Goal: Task Accomplishment & Management: Use online tool/utility

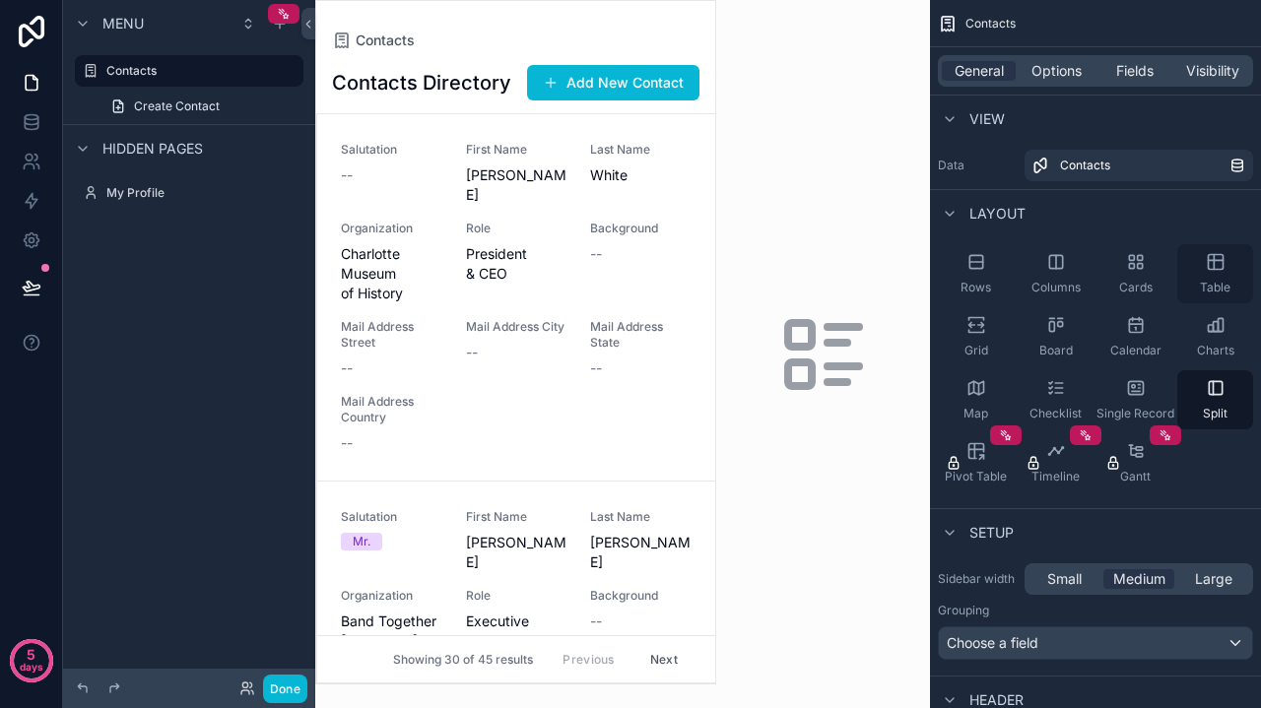
click at [1207, 275] on div "Table" at bounding box center [1215, 273] width 76 height 59
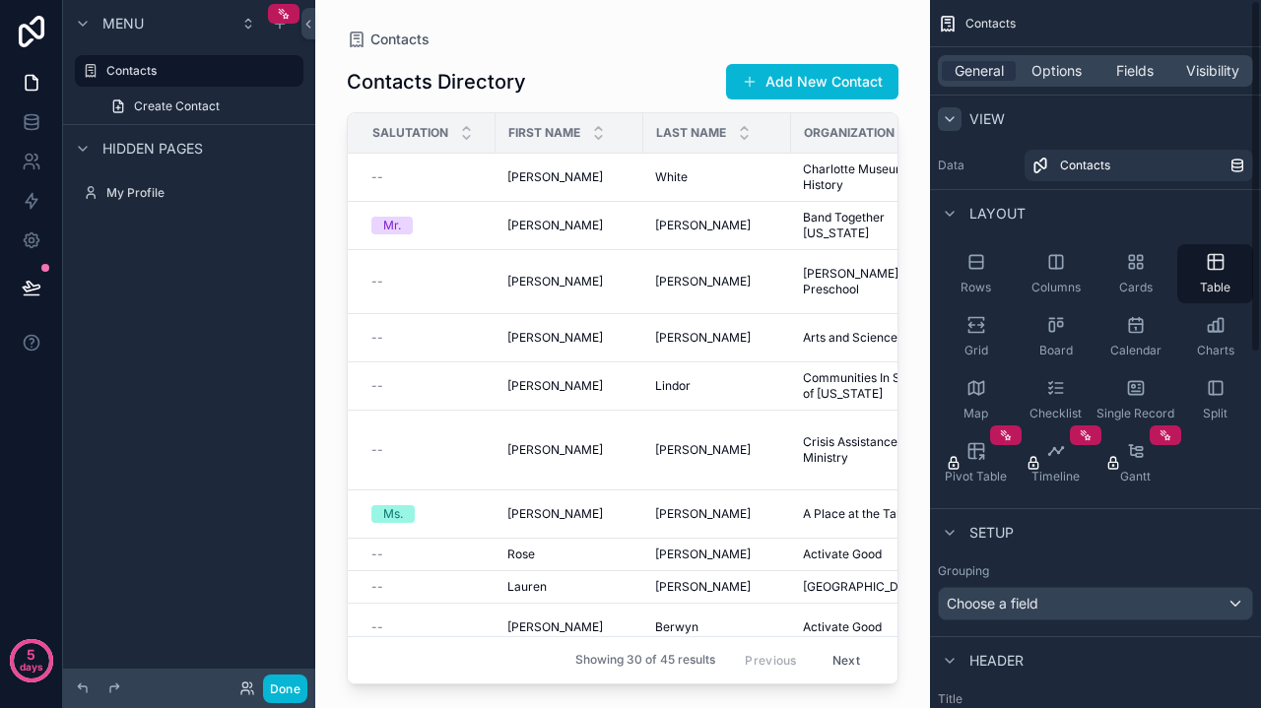
click at [954, 121] on icon "scrollable content" at bounding box center [949, 119] width 16 height 16
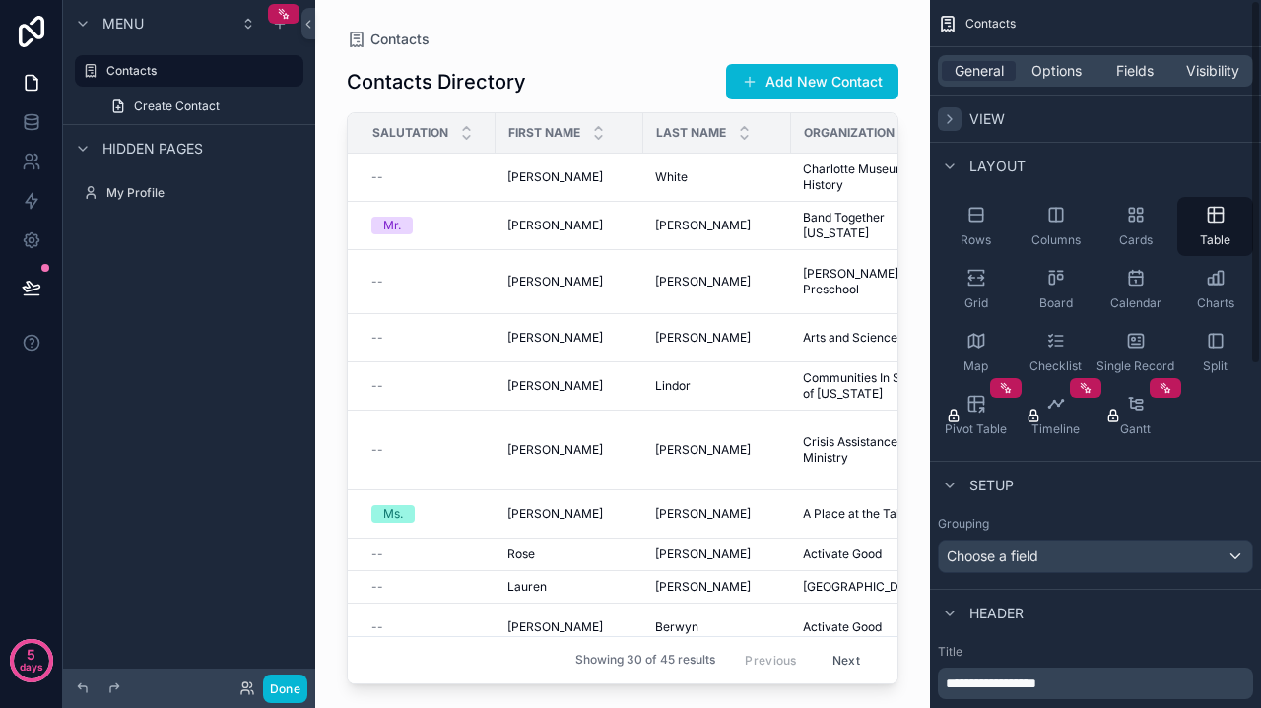
click at [954, 121] on icon "scrollable content" at bounding box center [949, 119] width 16 height 16
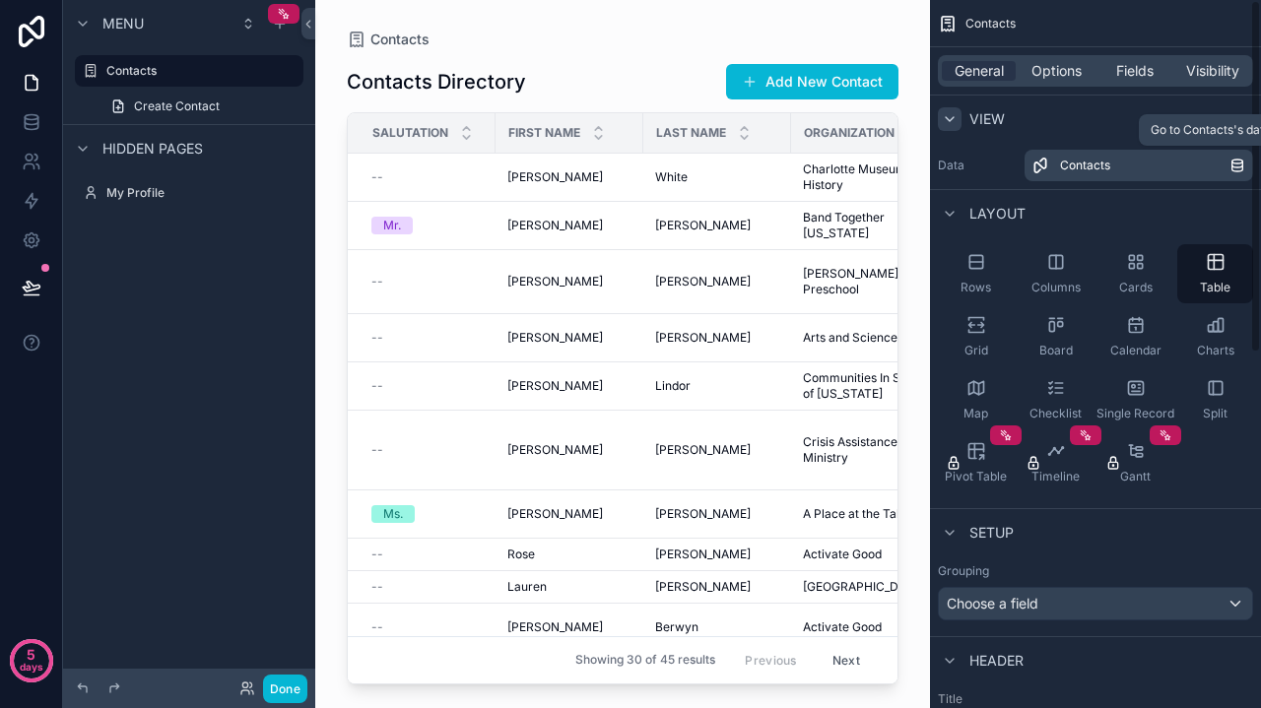
click at [1104, 170] on span "Contacts" at bounding box center [1085, 166] width 50 height 16
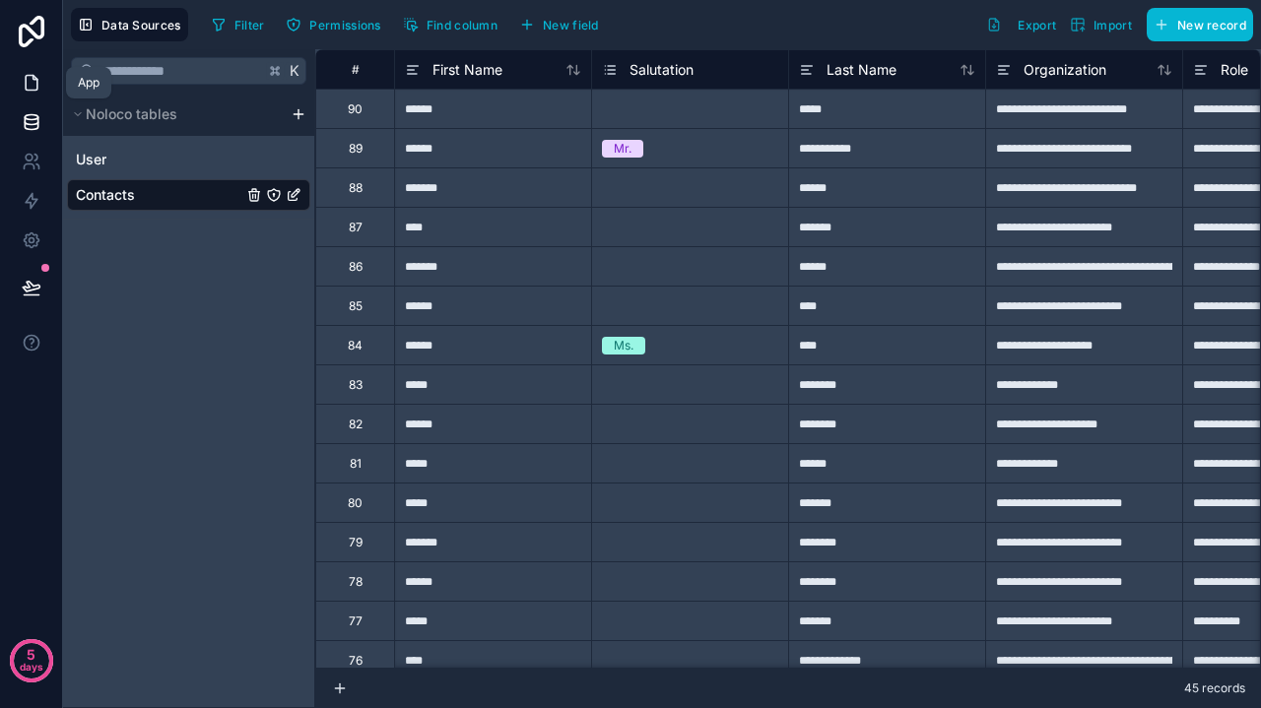
click at [35, 72] on link at bounding box center [31, 82] width 62 height 39
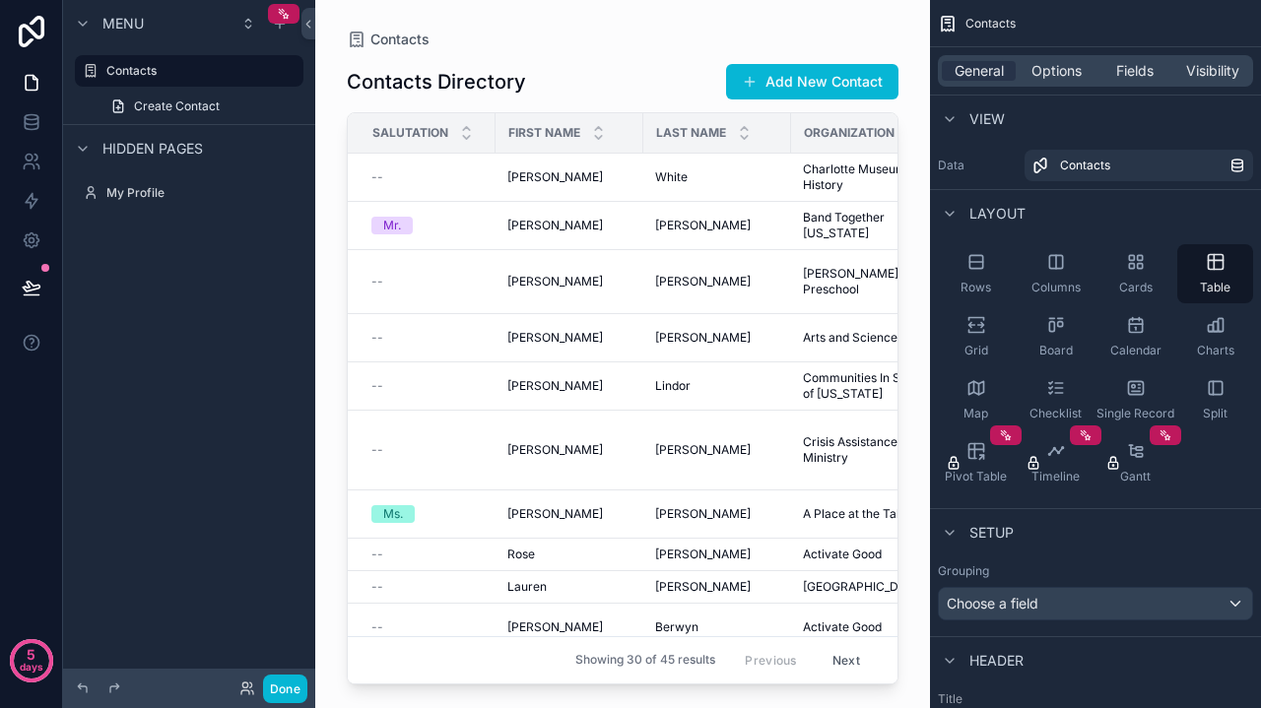
click at [638, 337] on div "scrollable content" at bounding box center [622, 342] width 615 height 684
click at [616, 261] on td "[PERSON_NAME] [PERSON_NAME]" at bounding box center [569, 282] width 148 height 64
click at [648, 276] on td "[PERSON_NAME]" at bounding box center [717, 282] width 148 height 64
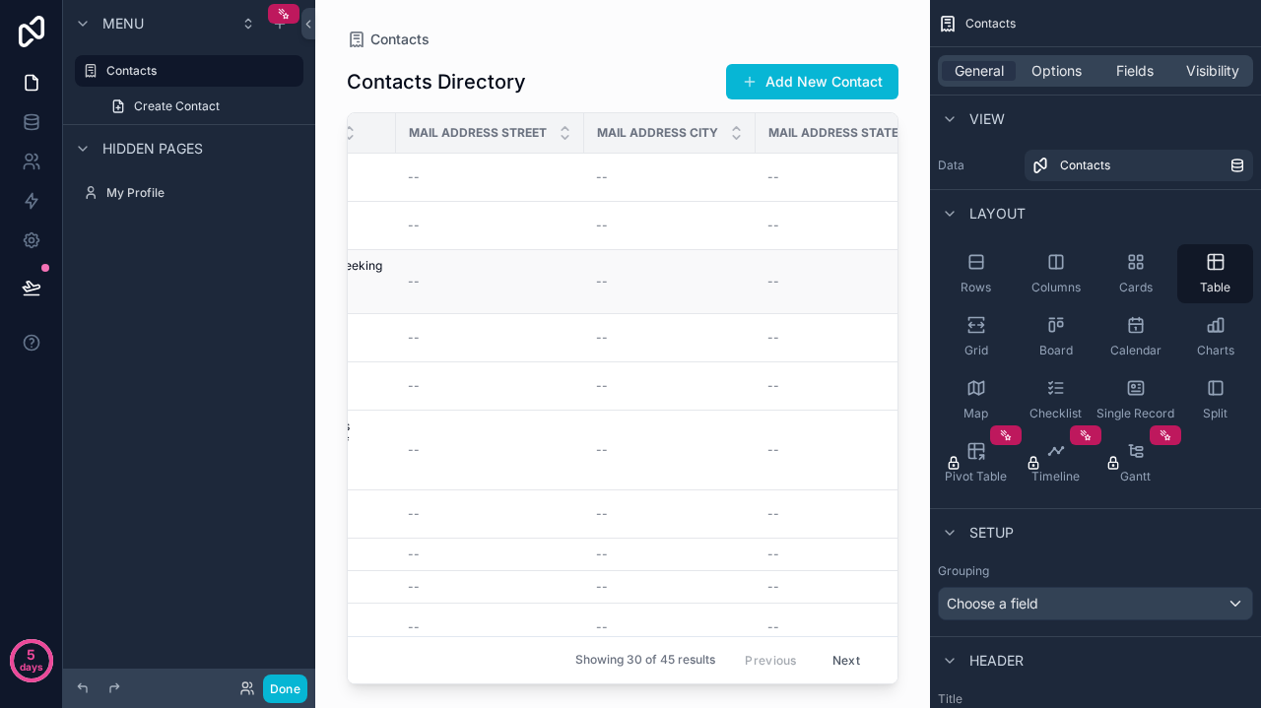
scroll to position [0, 914]
click at [743, 290] on td "--" at bounding box center [817, 282] width 180 height 64
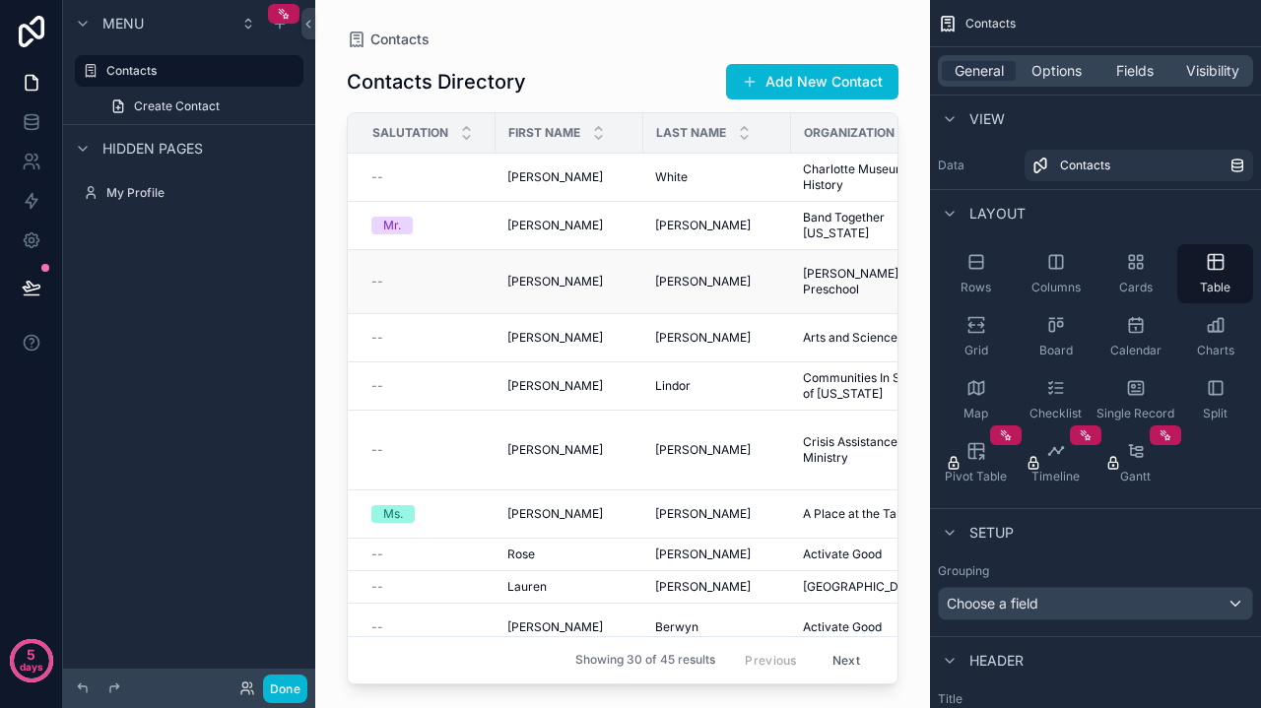
scroll to position [0, 0]
click at [450, 229] on div "Mr." at bounding box center [427, 226] width 112 height 18
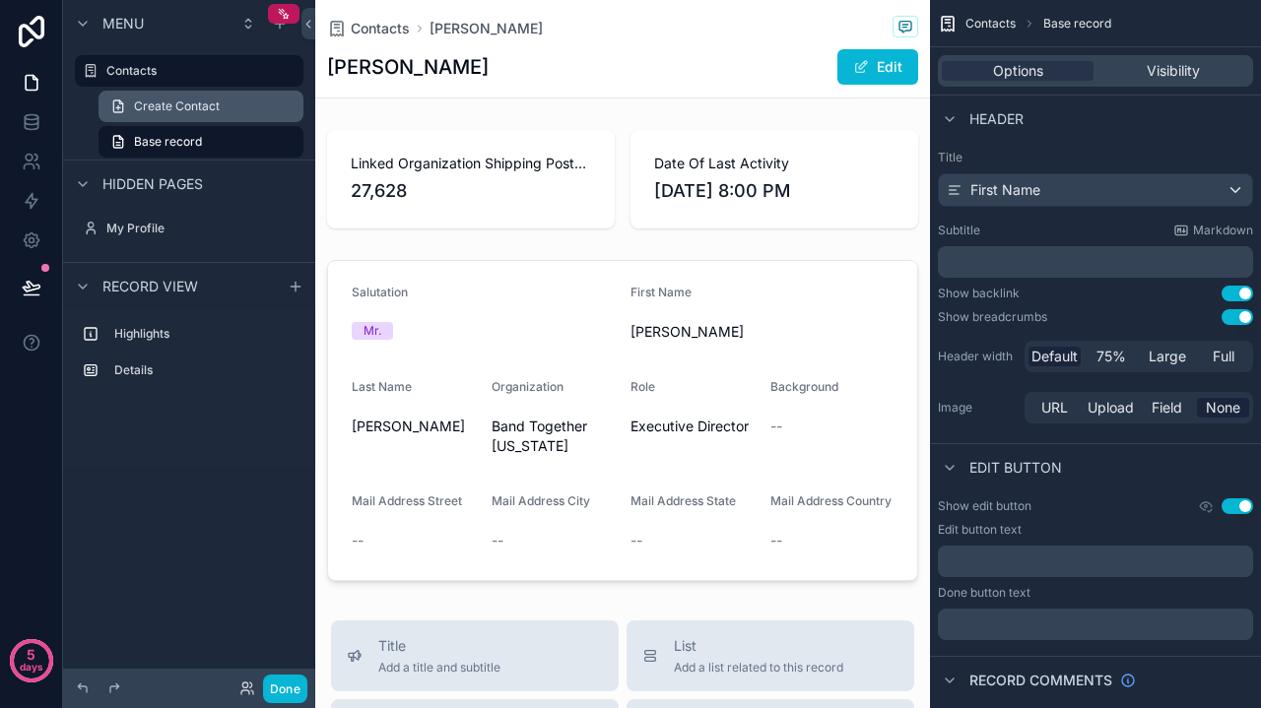
click at [187, 91] on link "Create Contact" at bounding box center [200, 107] width 205 height 32
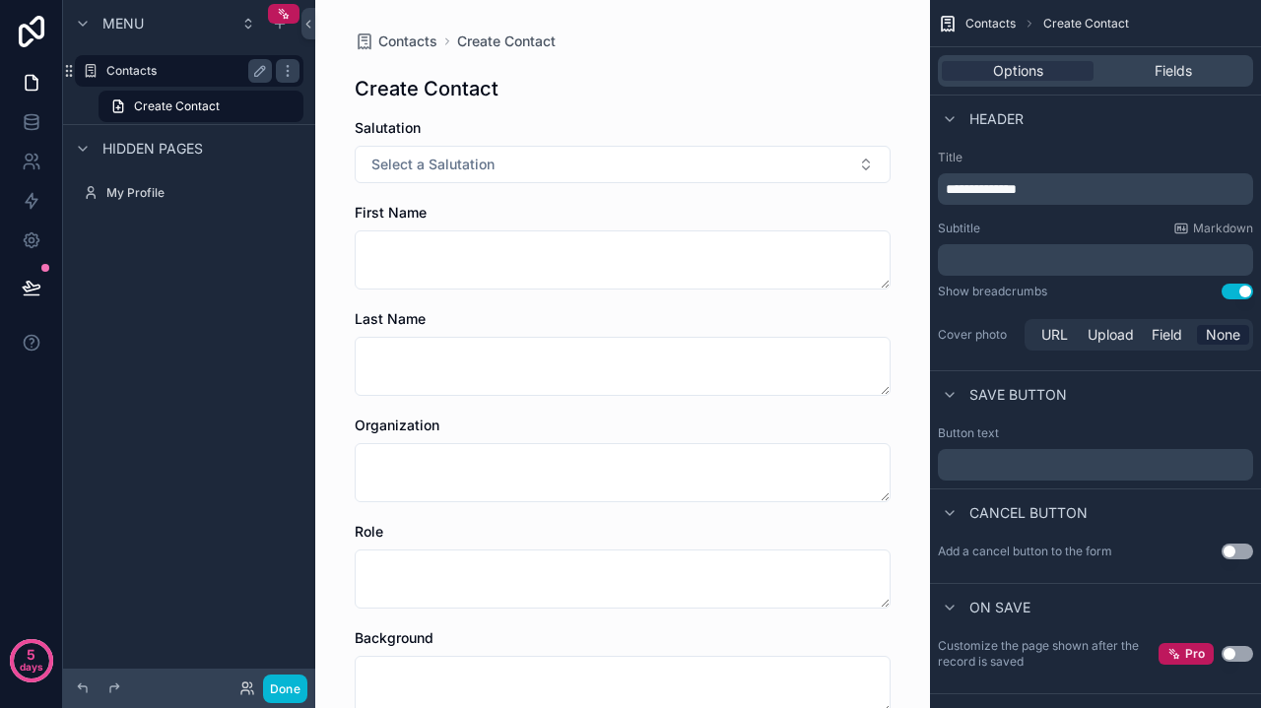
click at [163, 70] on label "Contacts" at bounding box center [185, 71] width 158 height 16
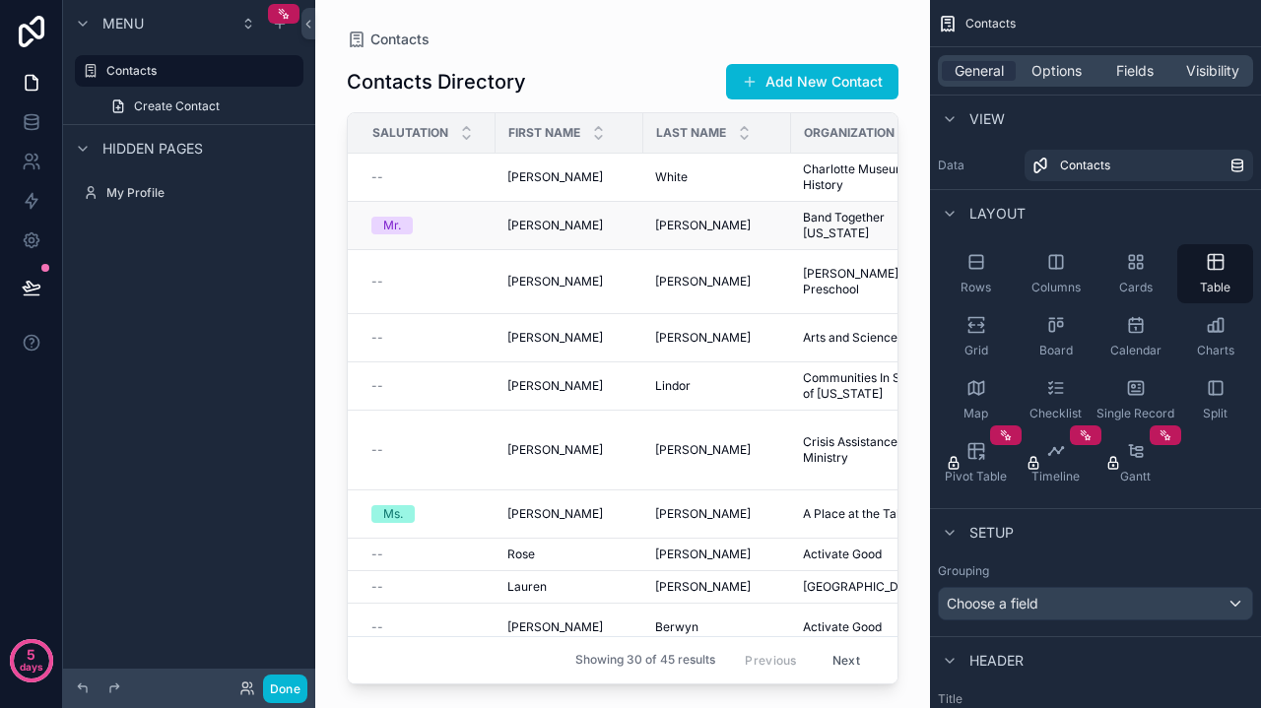
click at [486, 227] on td "Mr." at bounding box center [422, 226] width 148 height 48
click at [548, 181] on div "[PERSON_NAME] [PERSON_NAME]" at bounding box center [569, 177] width 124 height 16
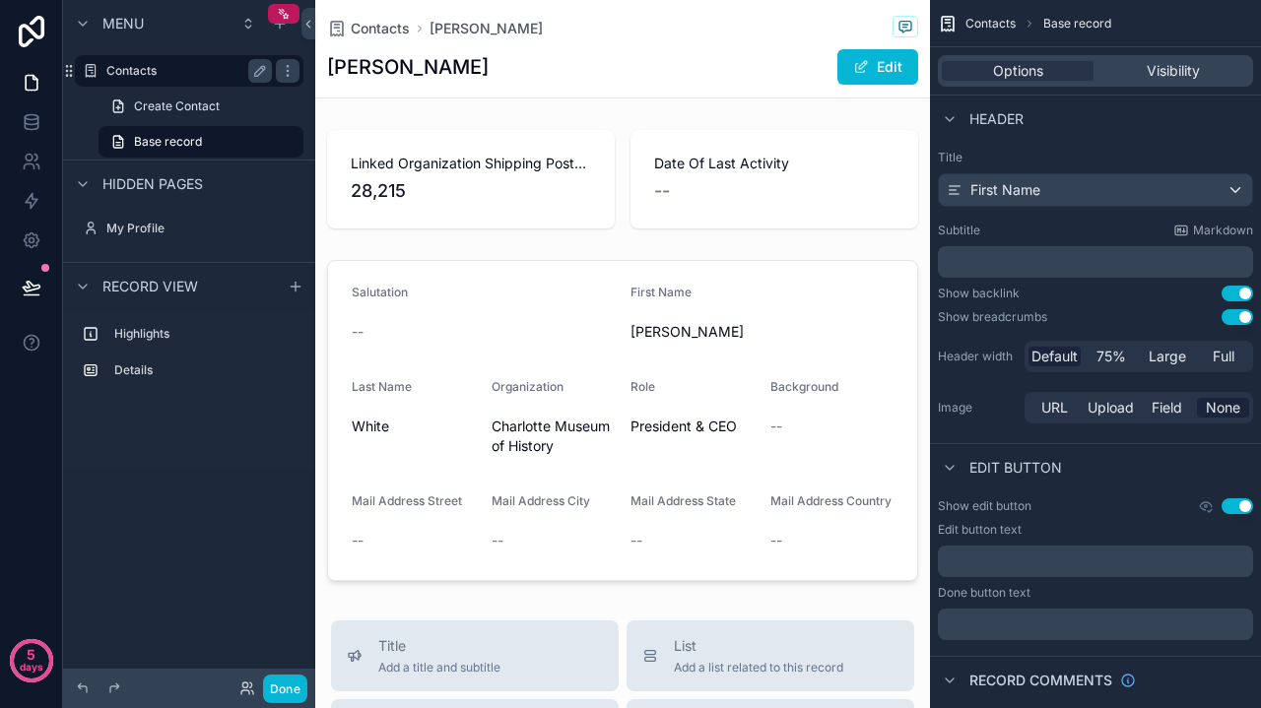
click at [163, 74] on label "Contacts" at bounding box center [185, 71] width 158 height 16
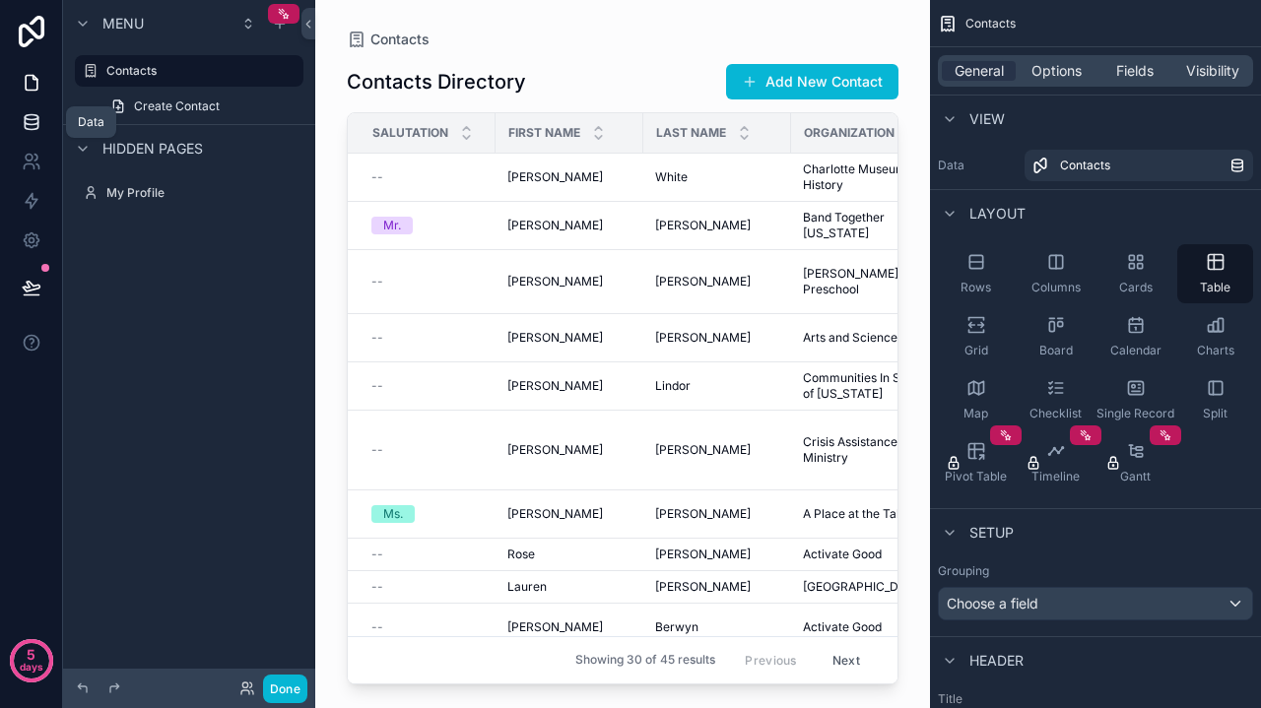
click at [37, 126] on icon at bounding box center [31, 126] width 13 height 8
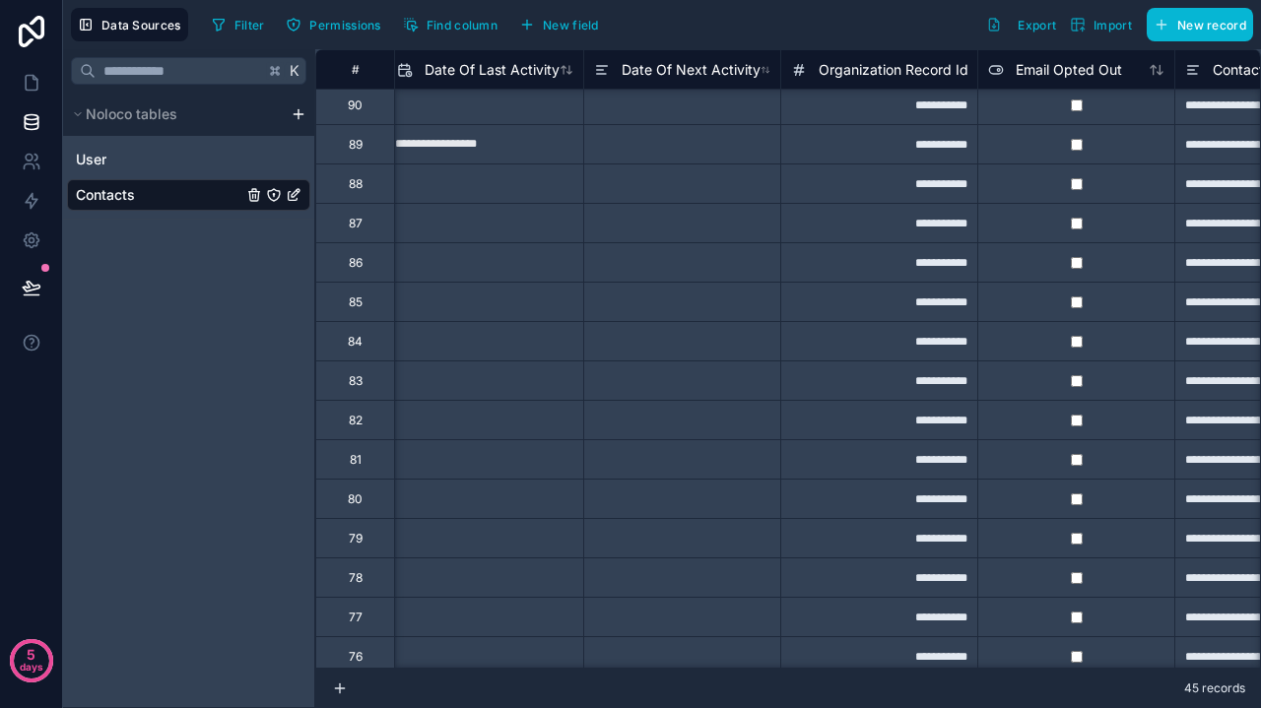
scroll to position [4, 7550]
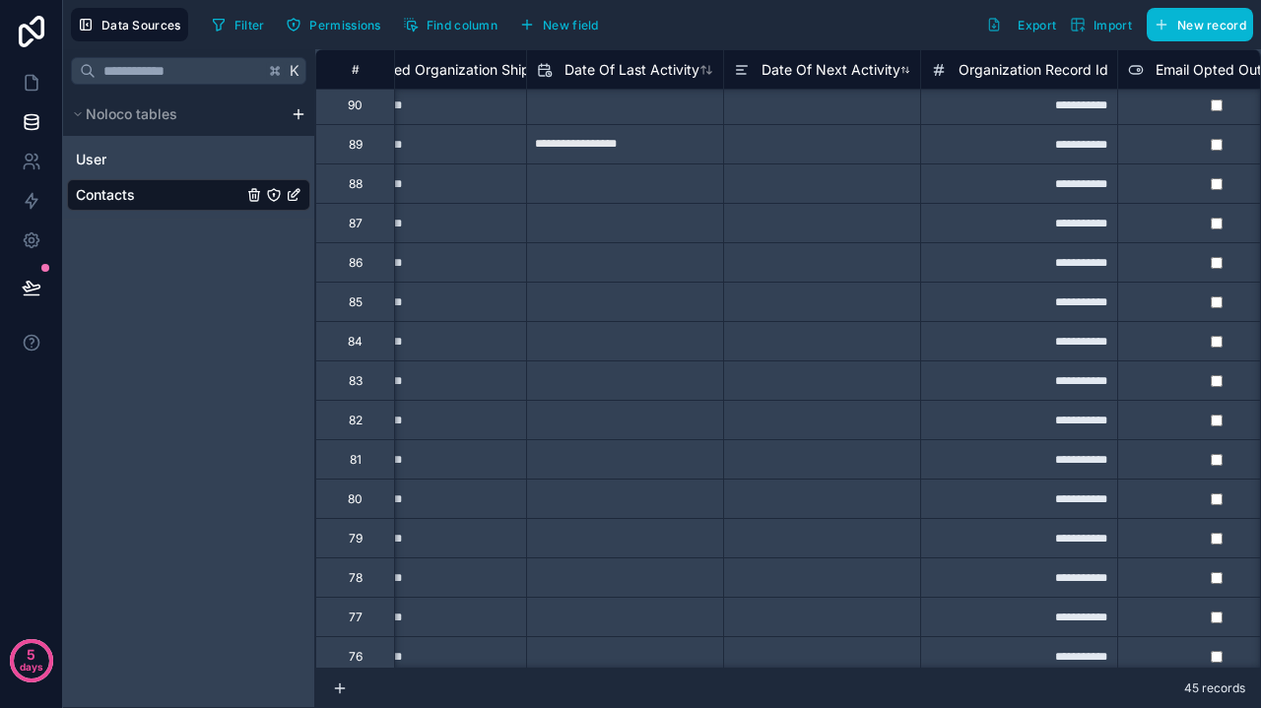
click at [811, 68] on span "Date Of Next Activity" at bounding box center [830, 70] width 139 height 20
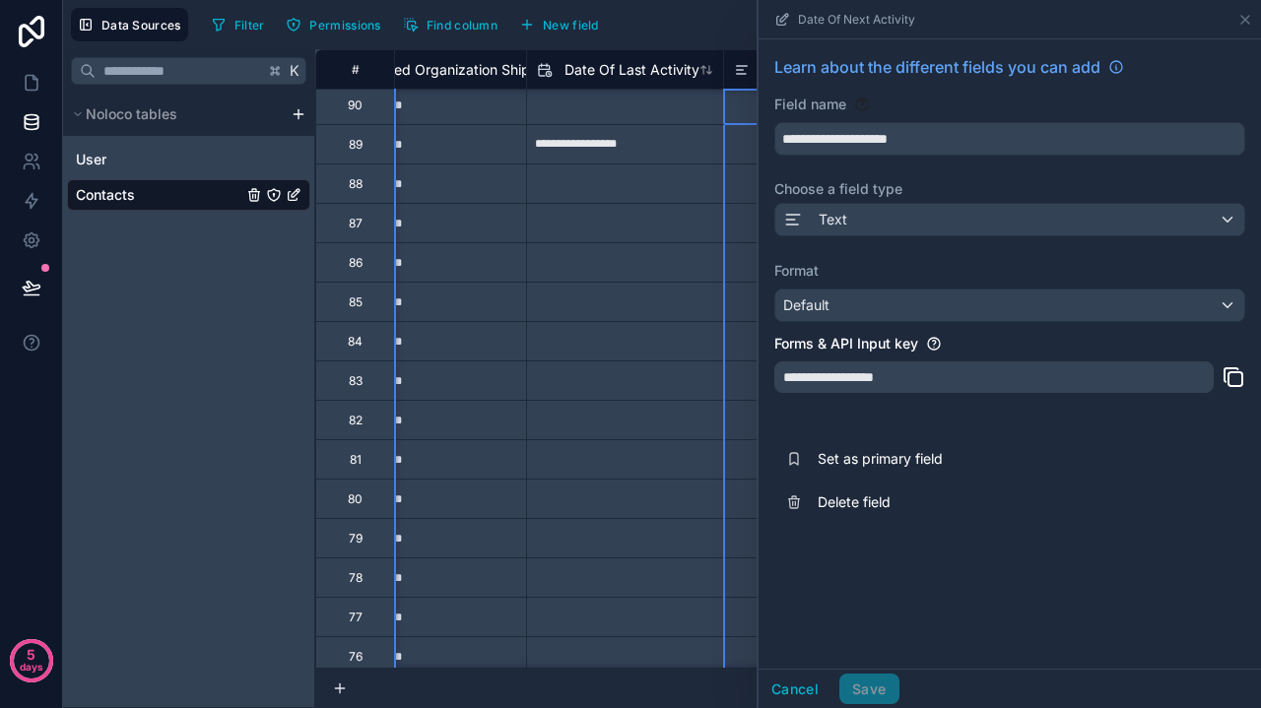
click at [850, 223] on div "Text" at bounding box center [1009, 220] width 469 height 32
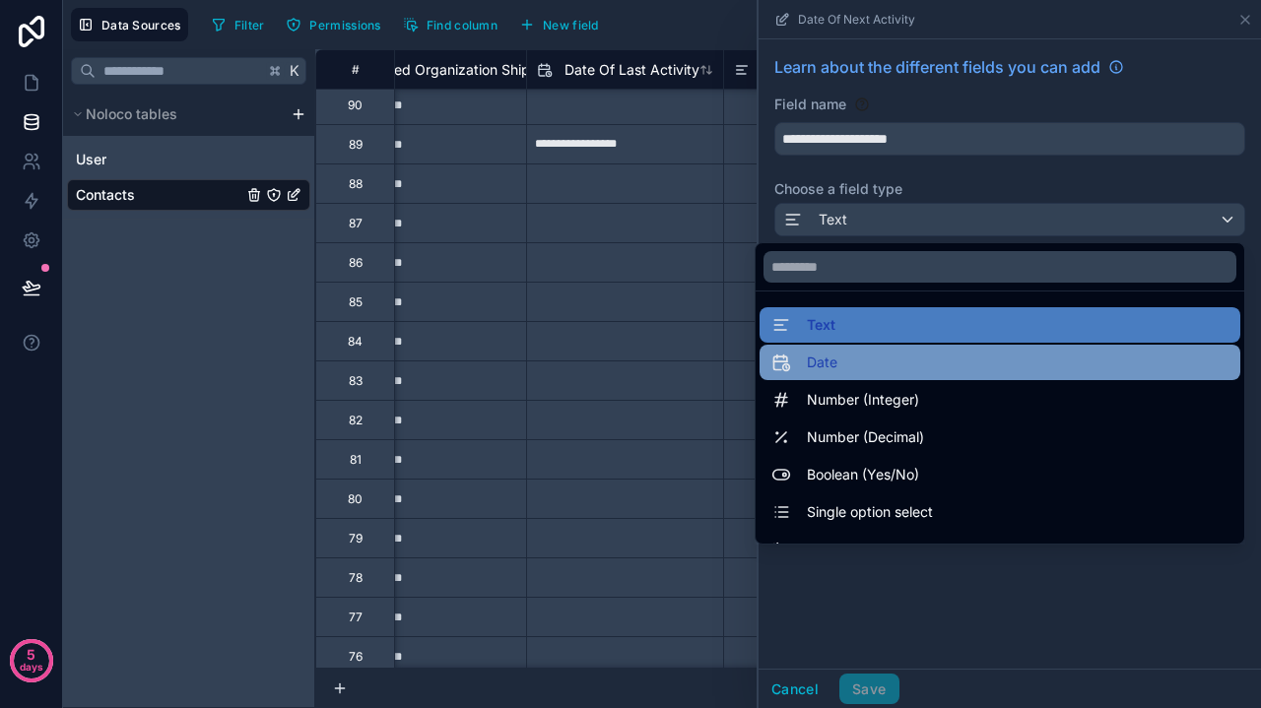
click at [852, 360] on div "Date" at bounding box center [999, 363] width 457 height 24
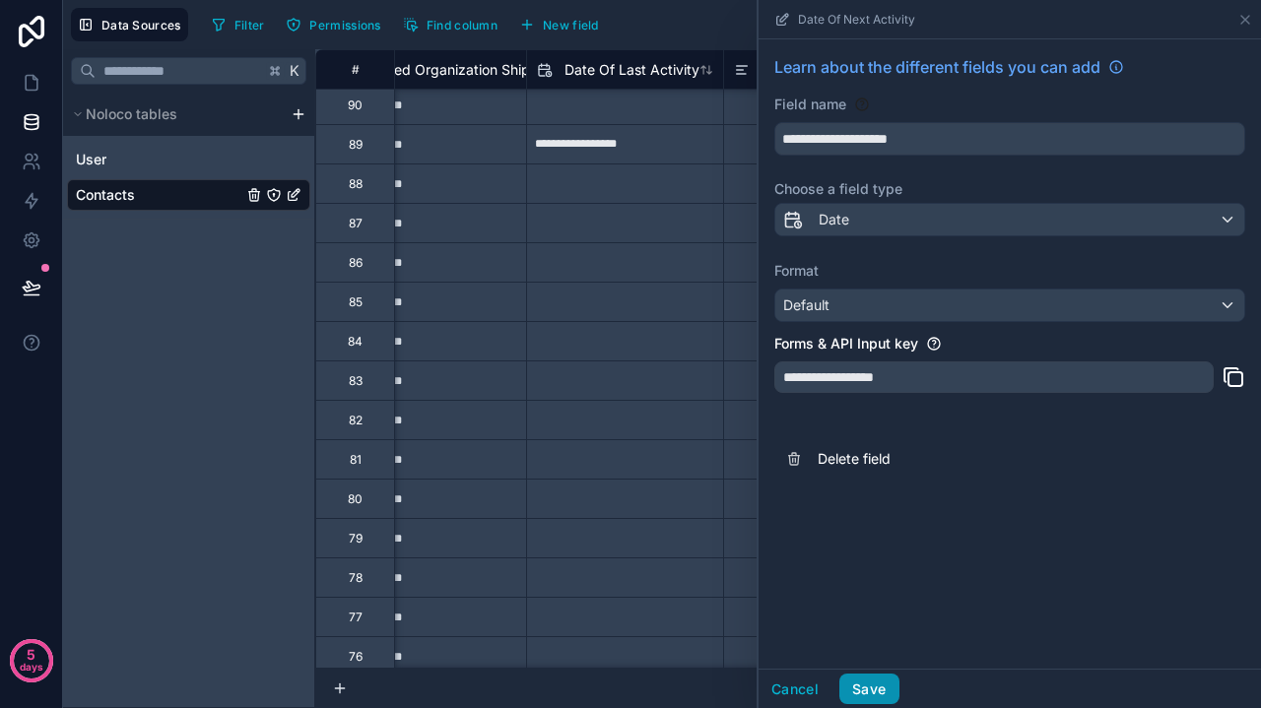
click at [881, 682] on button "Save" at bounding box center [868, 690] width 59 height 32
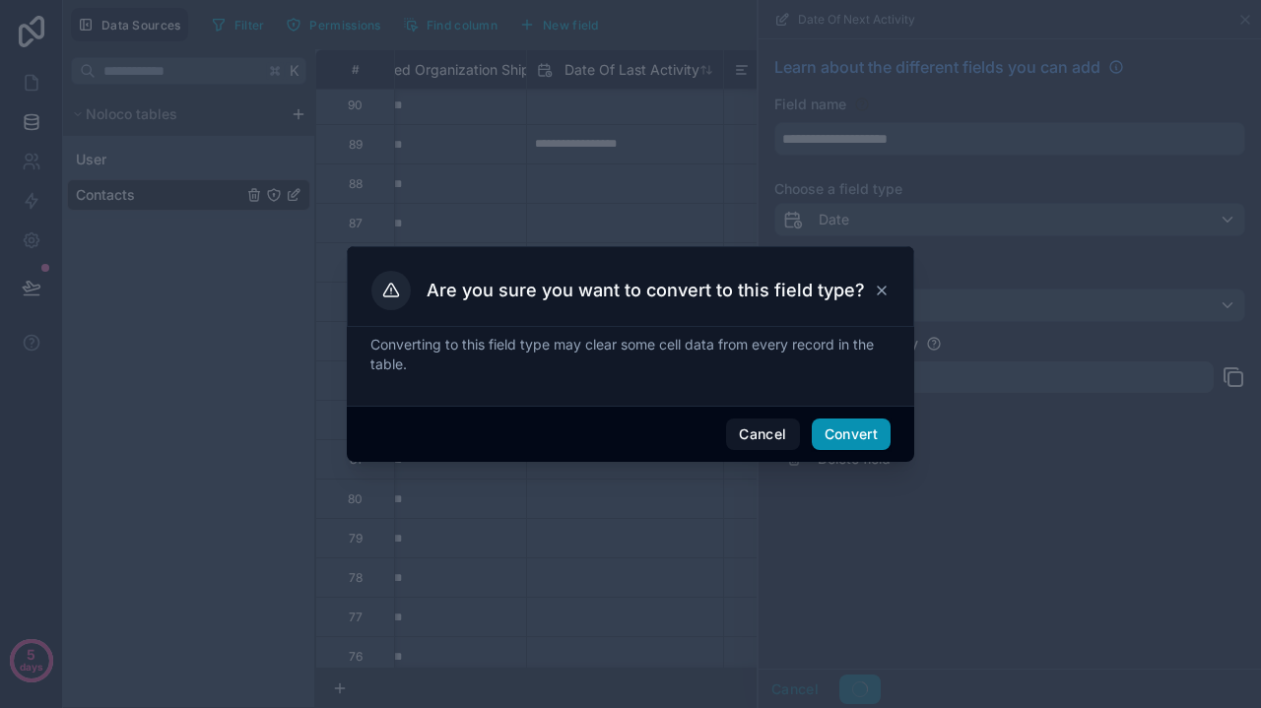
click at [842, 444] on button "Convert" at bounding box center [850, 435] width 79 height 32
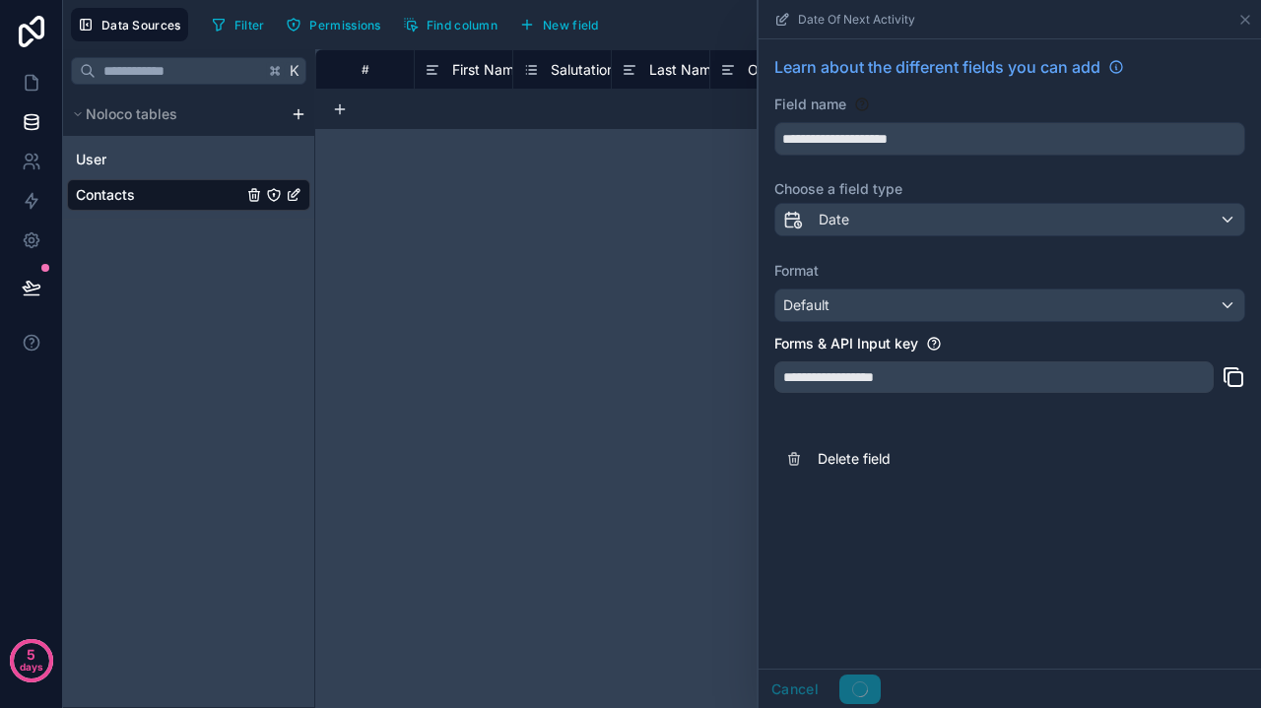
click at [726, 312] on div "**********" at bounding box center [787, 378] width 945 height 659
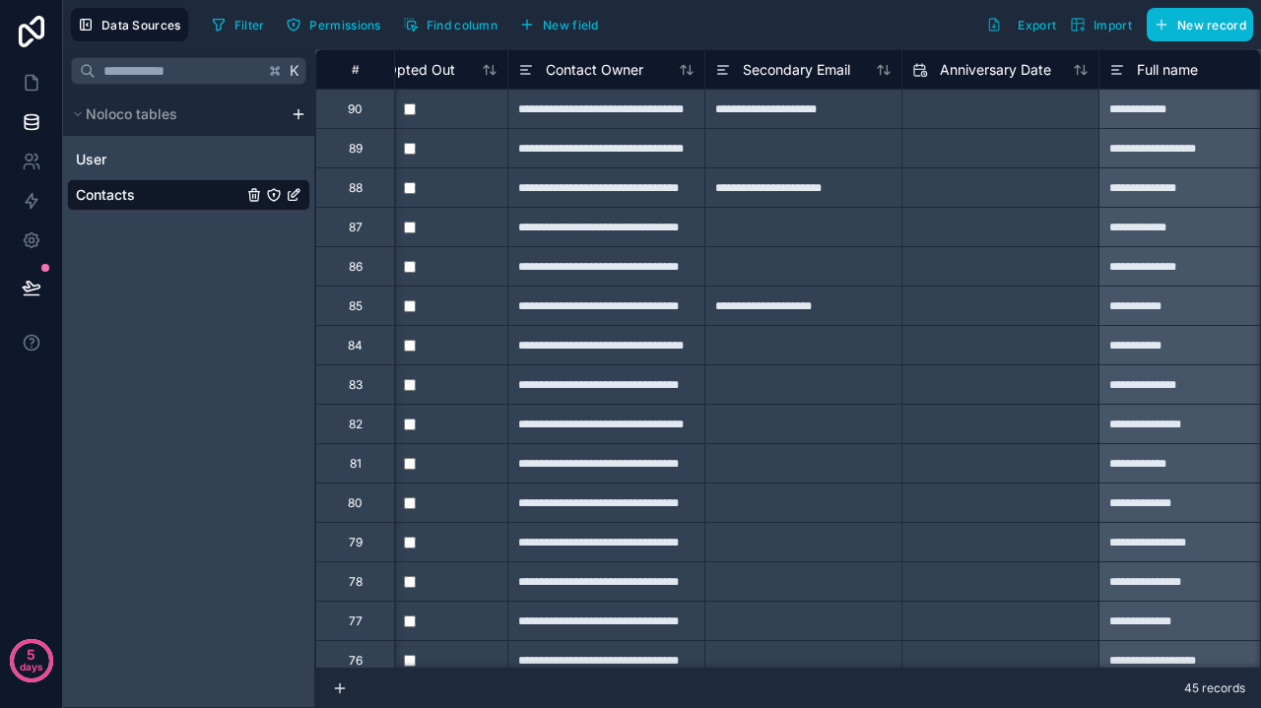
scroll to position [0, 8358]
click at [790, 63] on span "Secondary Email" at bounding box center [794, 70] width 107 height 20
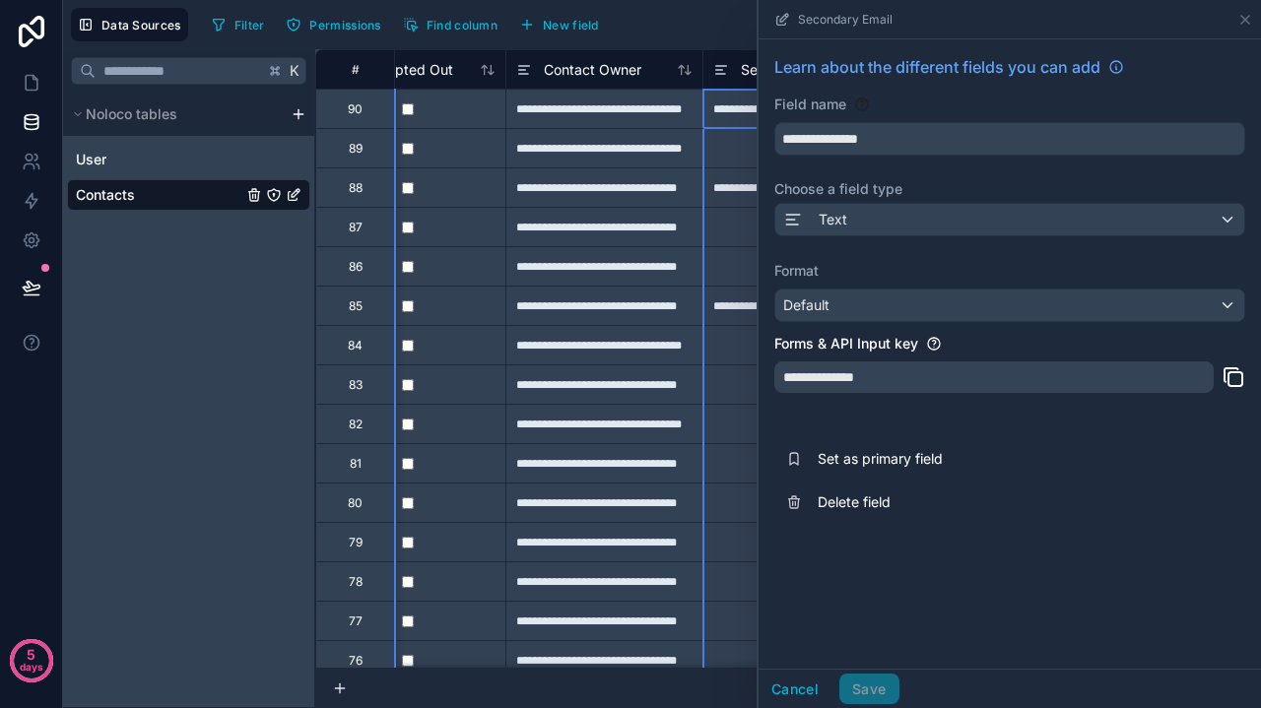
click at [850, 309] on div "Default" at bounding box center [1009, 306] width 469 height 32
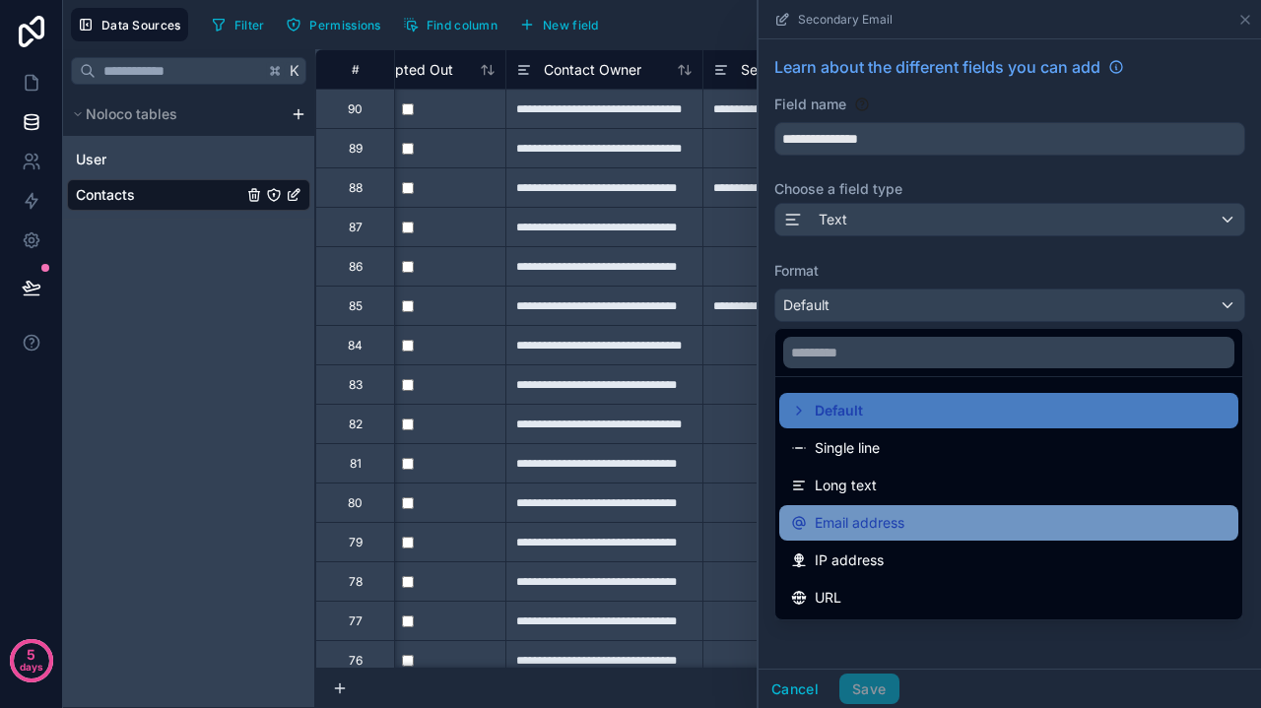
click at [843, 518] on span "Email address" at bounding box center [859, 523] width 90 height 24
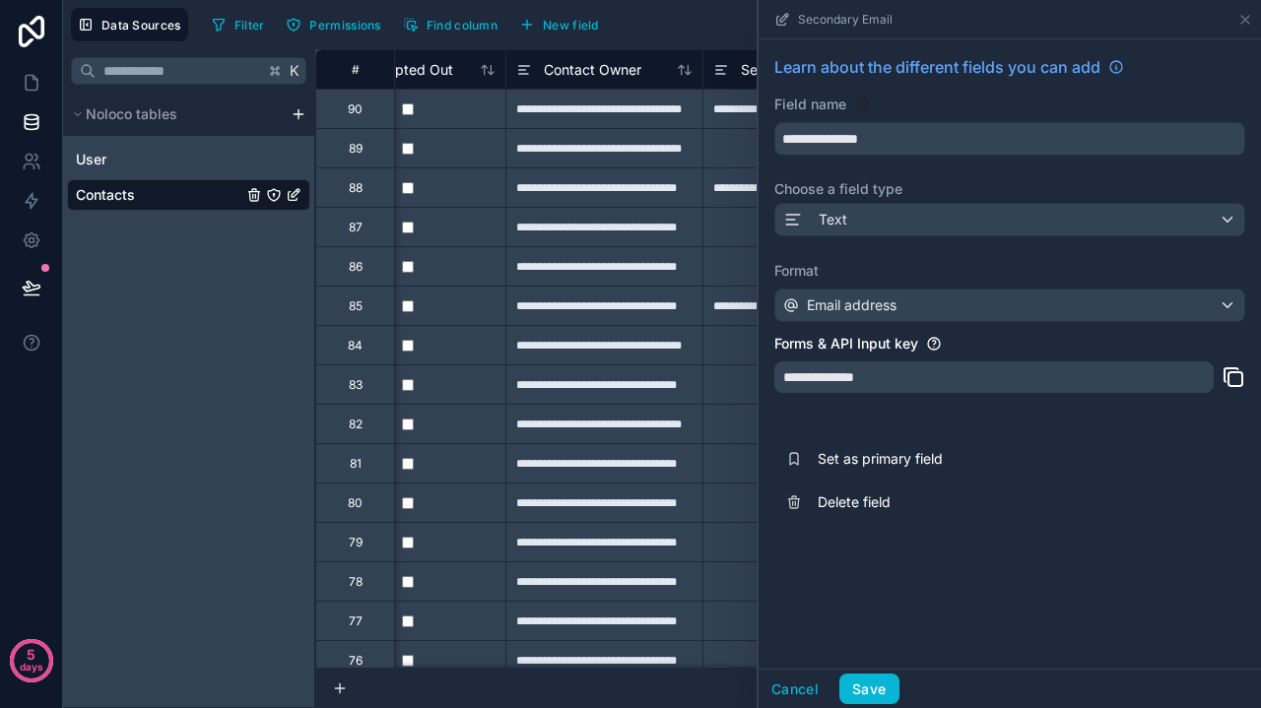
click at [725, 471] on div at bounding box center [800, 462] width 197 height 39
click at [856, 681] on button "Save" at bounding box center [868, 690] width 59 height 32
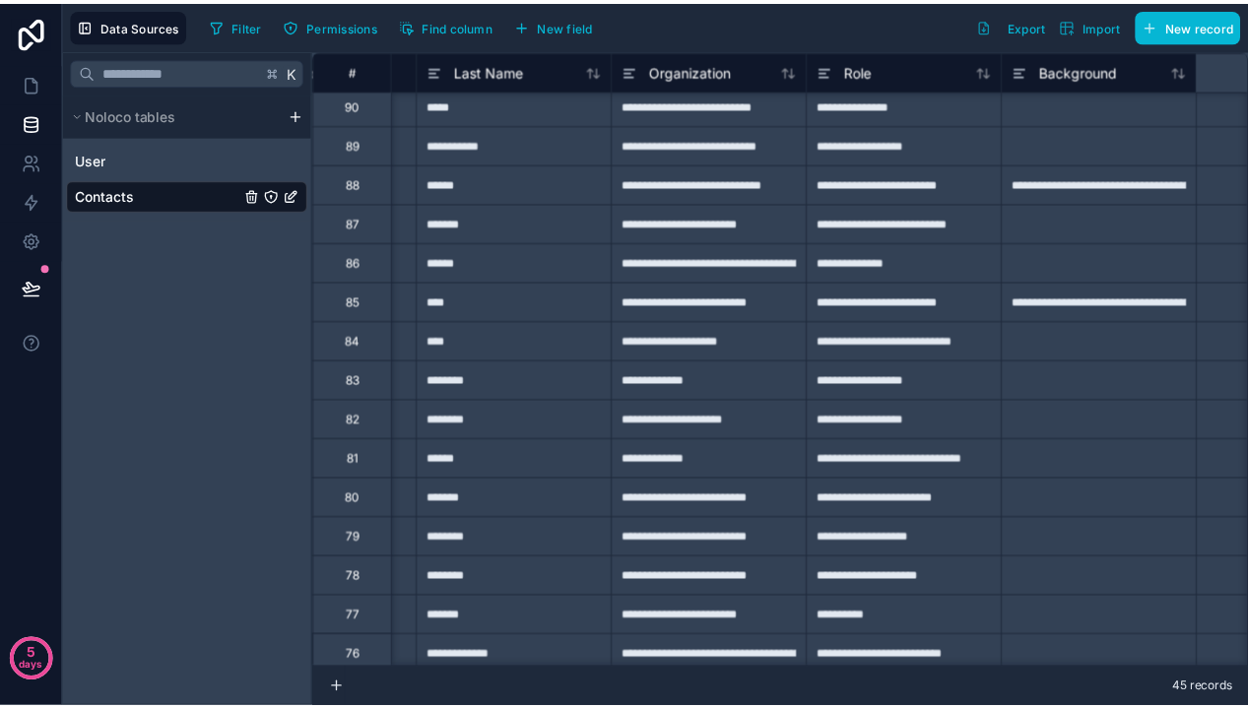
scroll to position [5, 79]
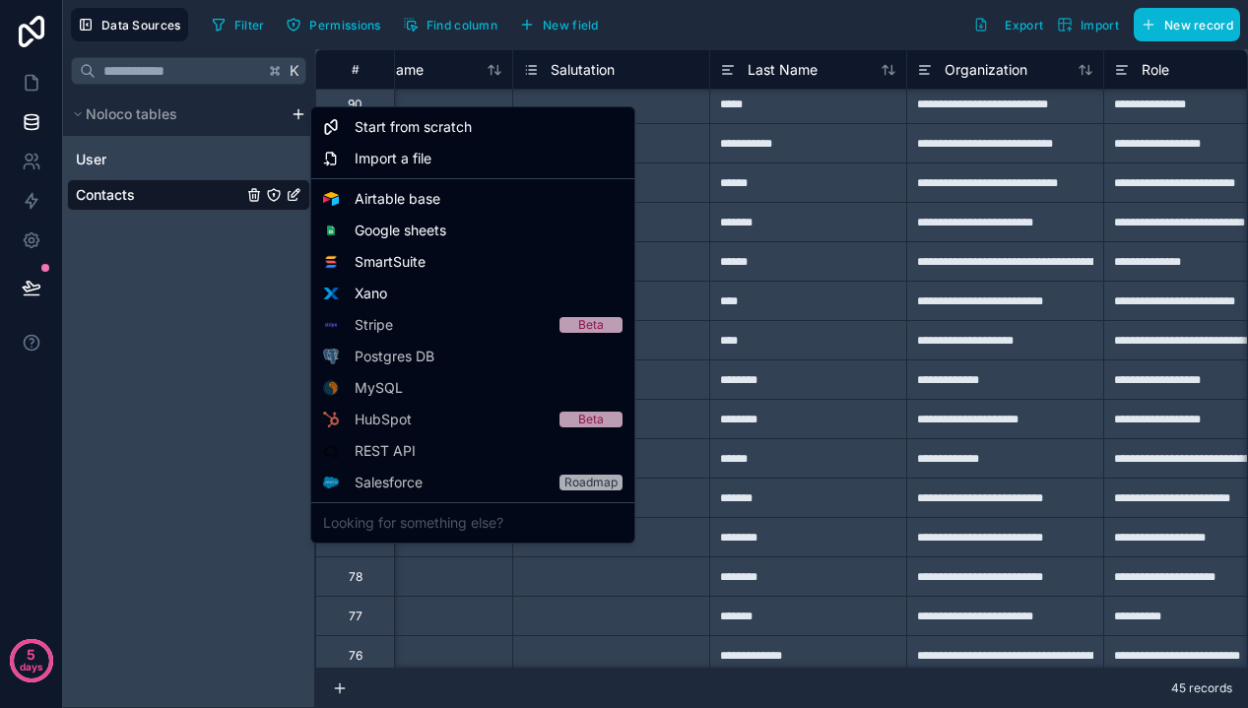
click at [300, 115] on html "**********" at bounding box center [624, 354] width 1248 height 708
click at [376, 158] on span "Import a file" at bounding box center [393, 159] width 77 height 20
